Goal: Navigation & Orientation: Understand site structure

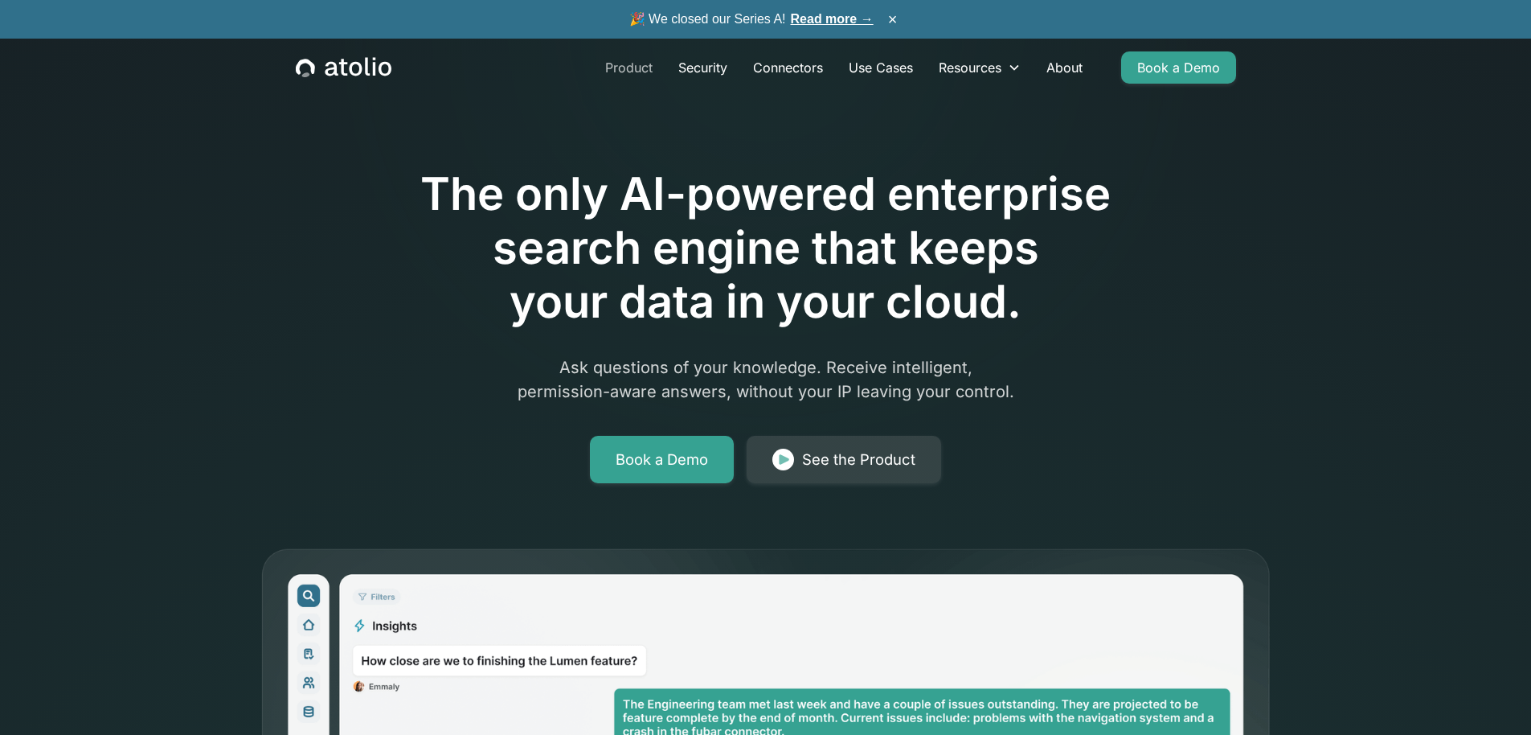
click at [616, 69] on link "Product" at bounding box center [628, 67] width 73 height 32
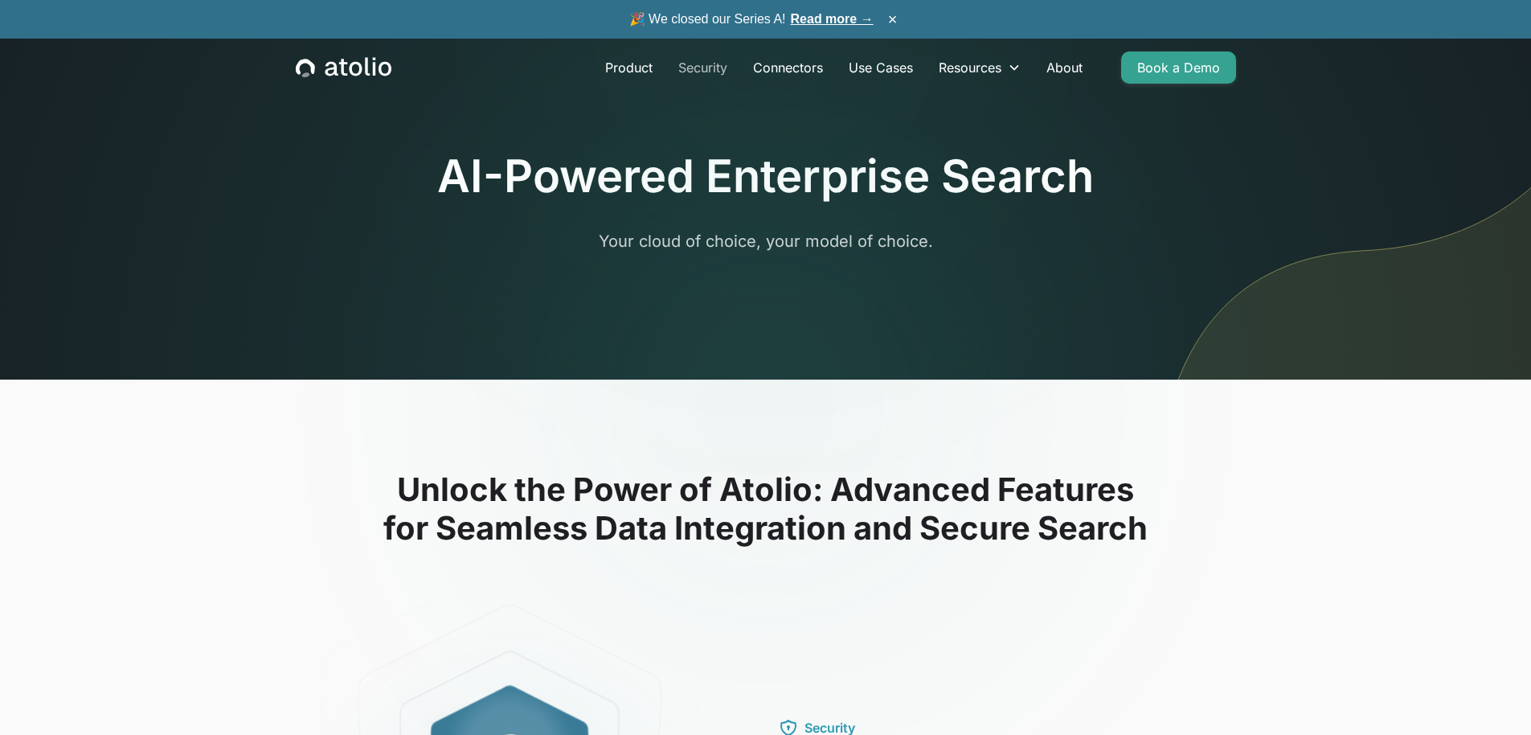
click at [710, 66] on link "Security" at bounding box center [702, 67] width 75 height 32
